Goal: Information Seeking & Learning: Learn about a topic

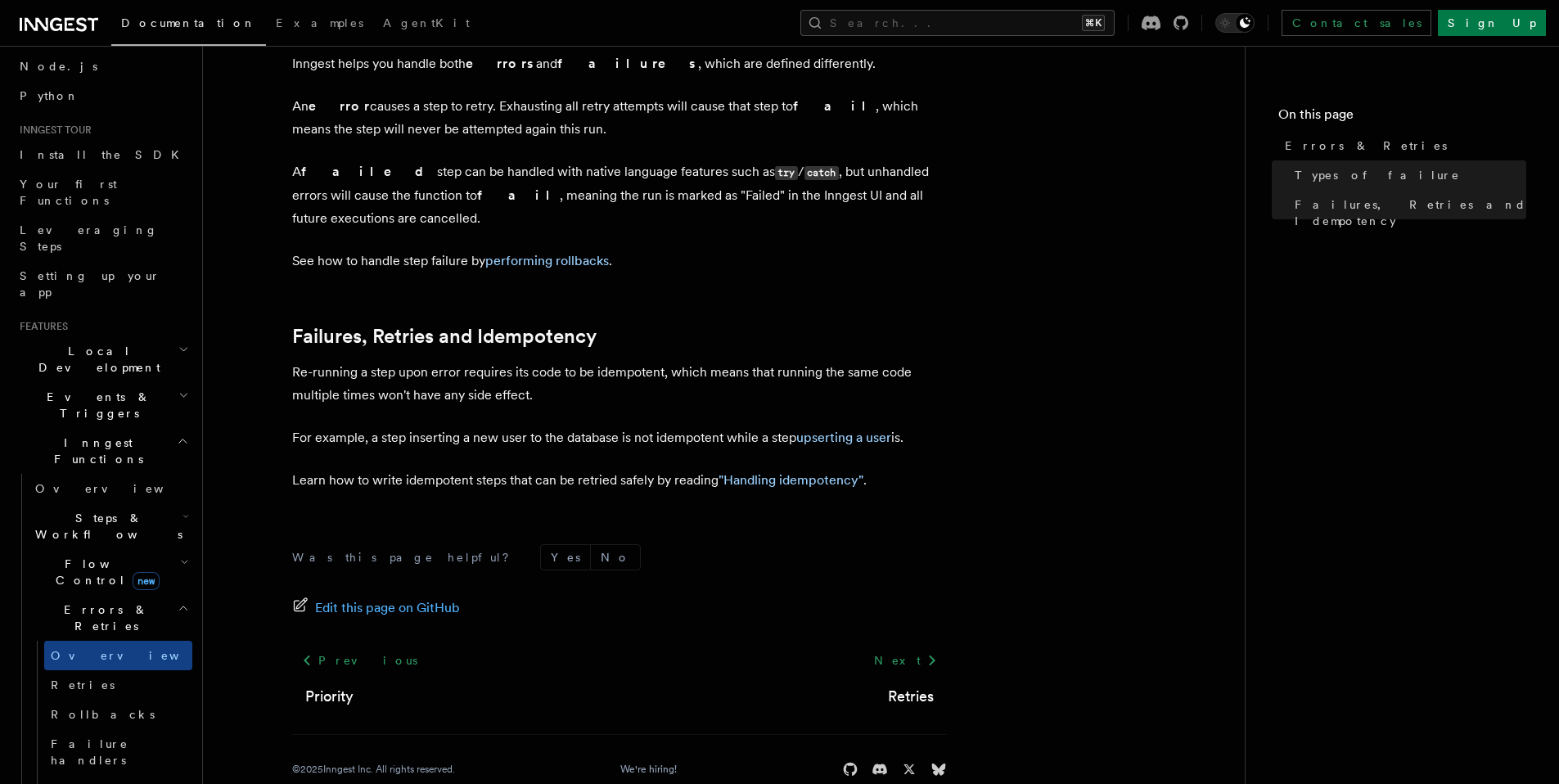
scroll to position [96, 0]
click at [100, 736] on span "Failure handlers" at bounding box center [89, 750] width 78 height 29
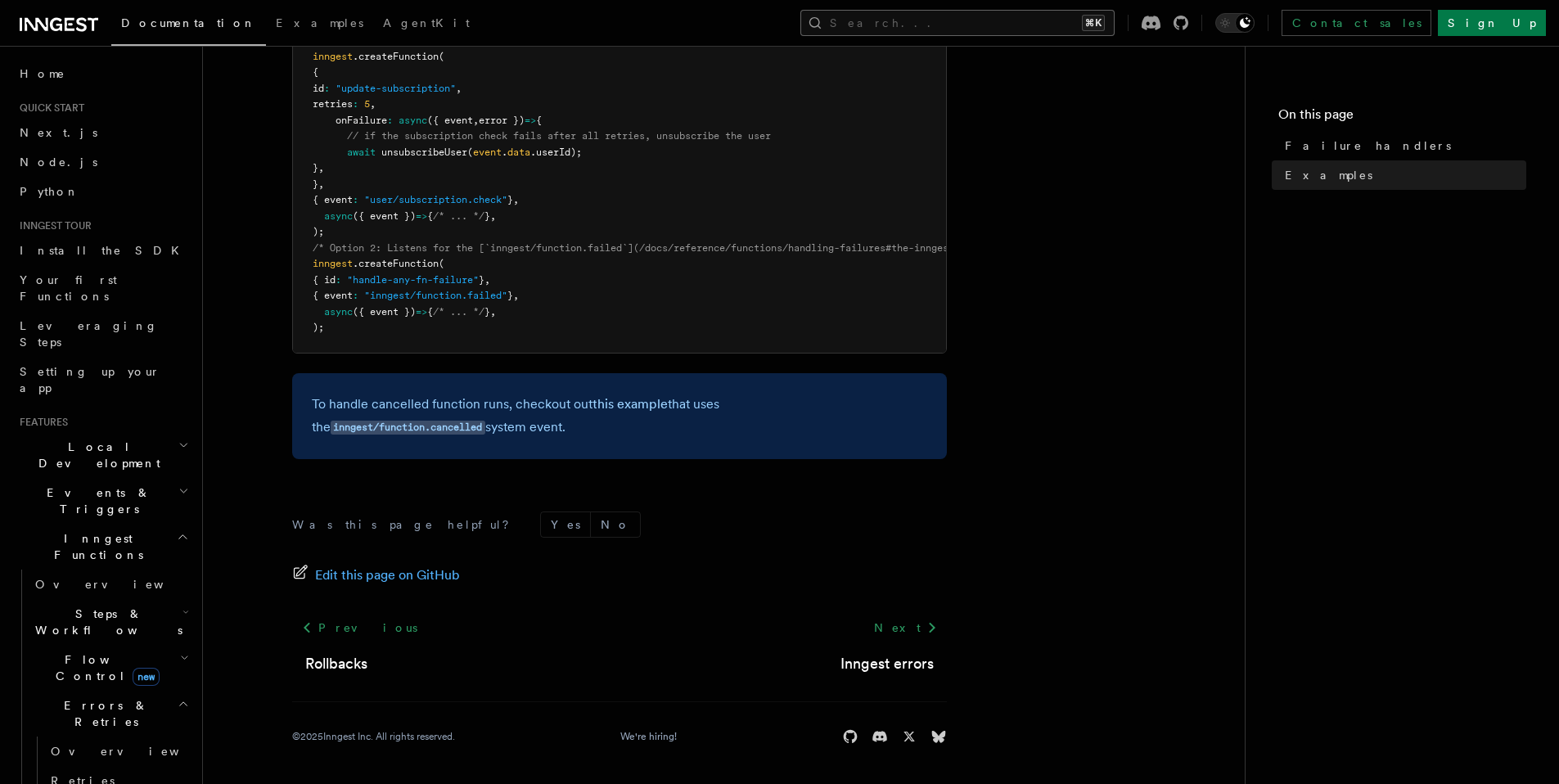
click at [1094, 11] on button "Search... ⌘K" at bounding box center [957, 22] width 314 height 26
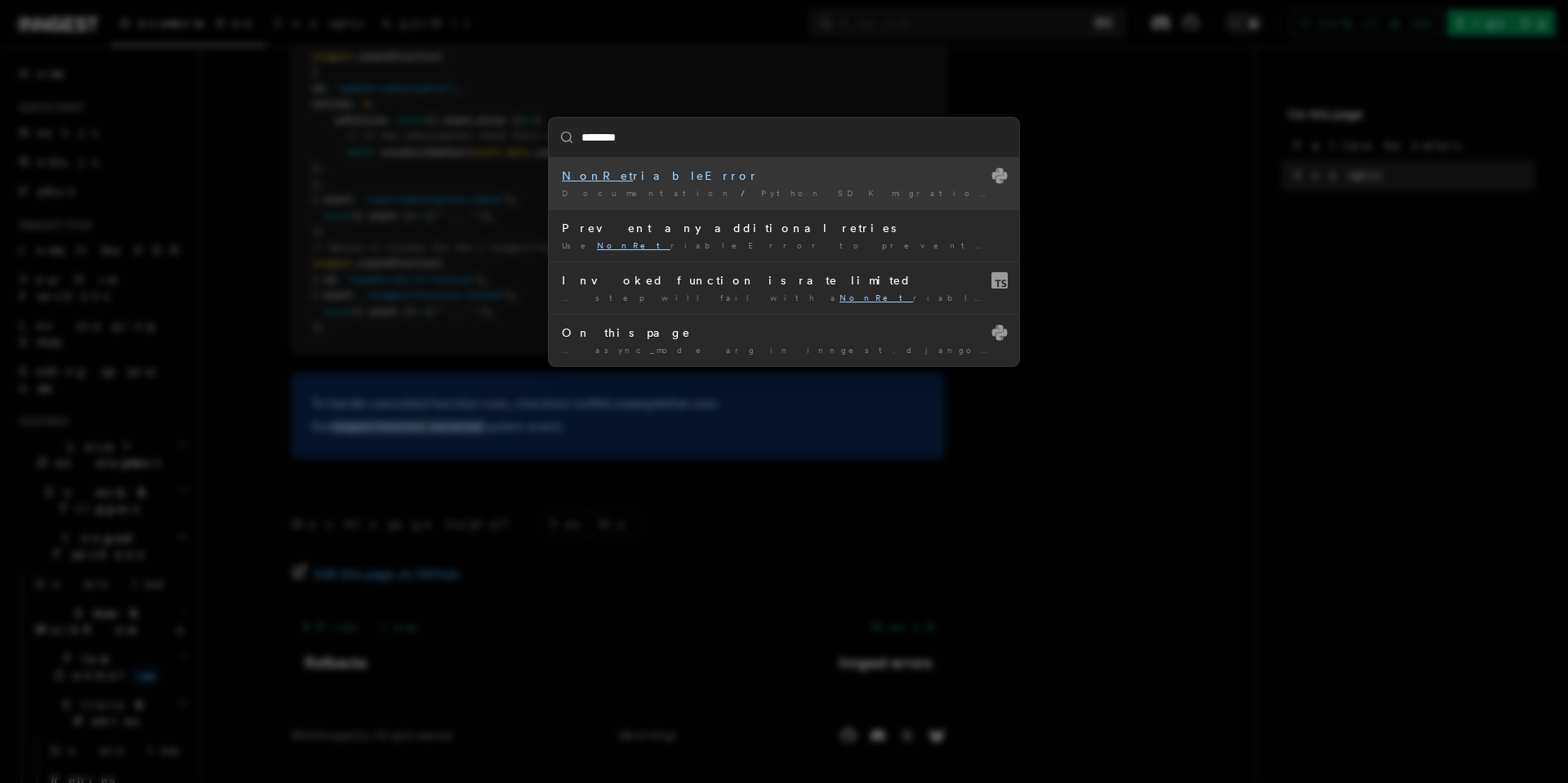
type input "*********"
click at [757, 187] on div "Documentation / Python SDK migration guide: v0.3 to v0.4 /" at bounding box center [784, 193] width 444 height 12
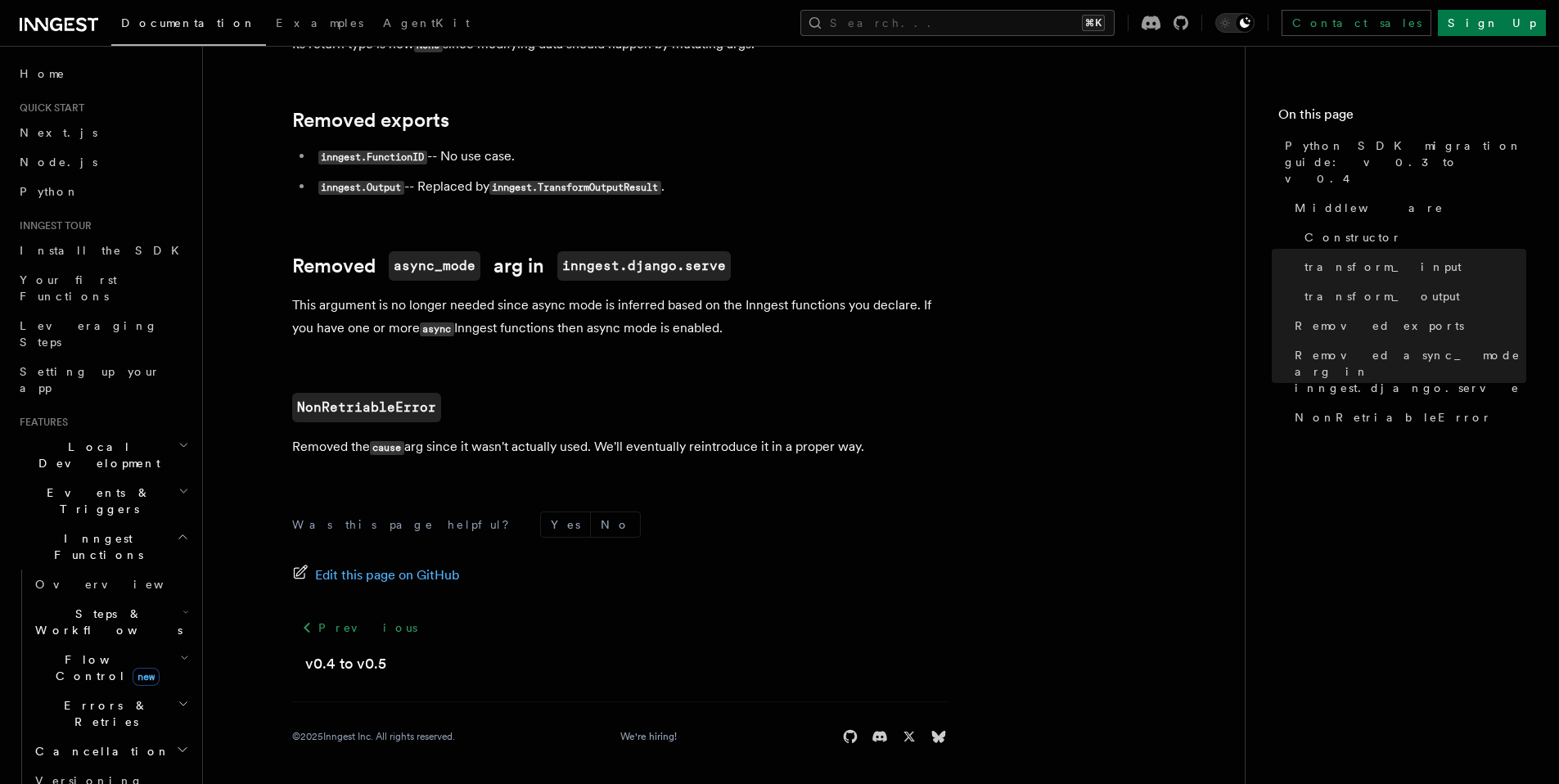
scroll to position [967, 0]
